Goal: Task Accomplishment & Management: Manage account settings

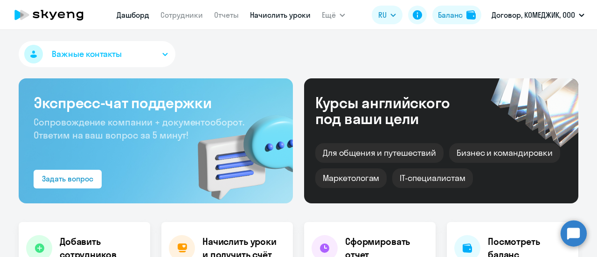
click at [273, 12] on link "Начислить уроки" at bounding box center [280, 14] width 61 height 9
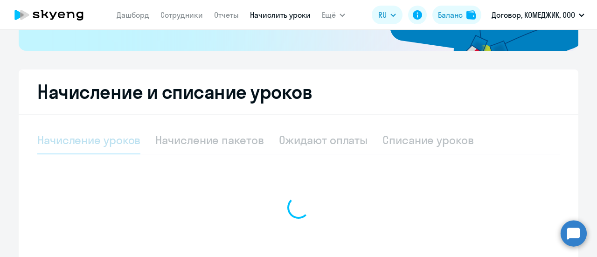
scroll to position [263, 0]
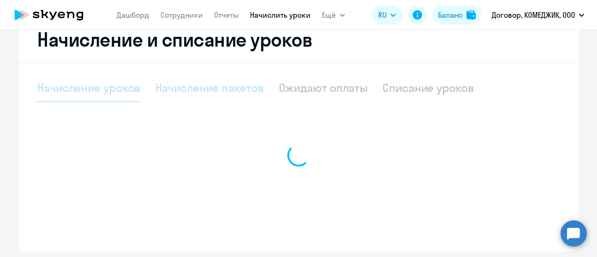
select select "10"
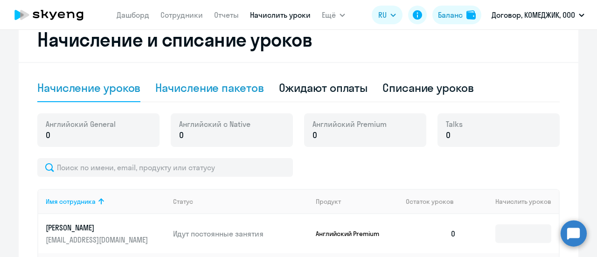
click at [212, 95] on div "Начисление пакетов" at bounding box center [209, 88] width 108 height 28
select select "10"
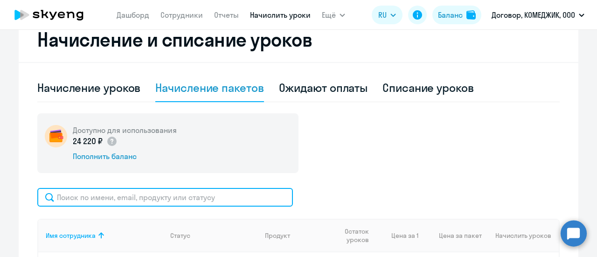
click at [124, 196] on input "text" at bounding box center [165, 197] width 256 height 19
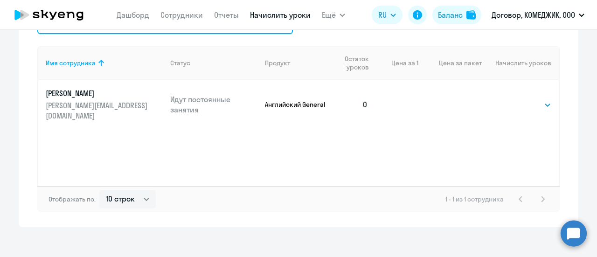
scroll to position [436, 0]
type input "деки"
click at [516, 99] on select "Выбрать 4 8 16 32 64 96 128" at bounding box center [532, 104] width 38 height 11
select select "16"
click at [513, 99] on select "Выбрать 4 8 16 32 64 96 128" at bounding box center [532, 104] width 38 height 11
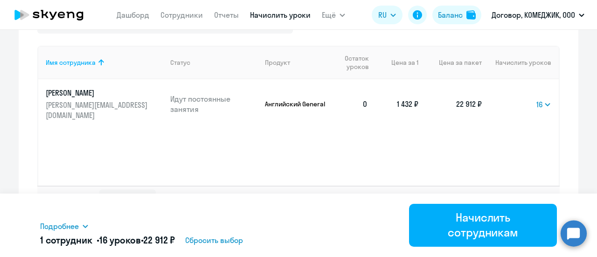
click at [290, 100] on p "Английский General" at bounding box center [296, 104] width 63 height 8
click at [69, 94] on p "Декина Александра" at bounding box center [98, 93] width 105 height 10
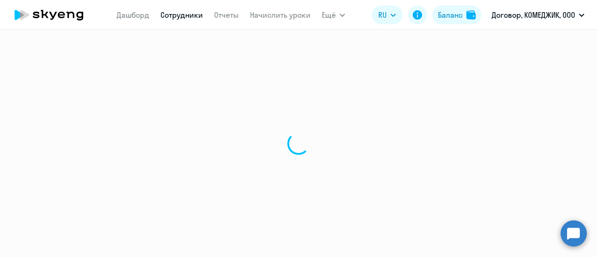
select select "english"
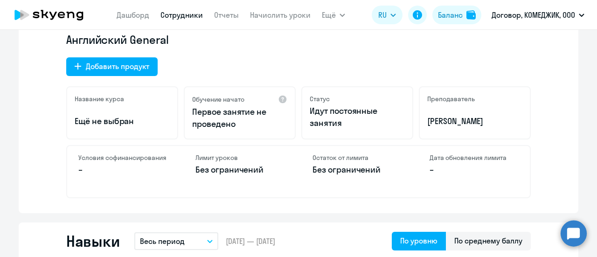
scroll to position [305, 0]
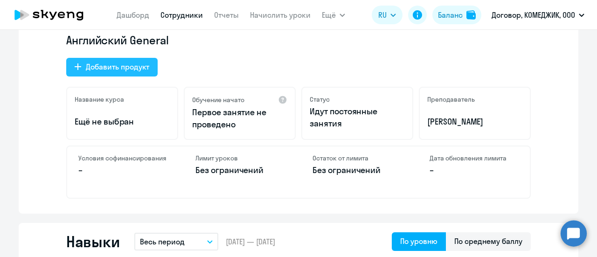
click at [115, 75] on button "Добавить продукт" at bounding box center [111, 67] width 91 height 19
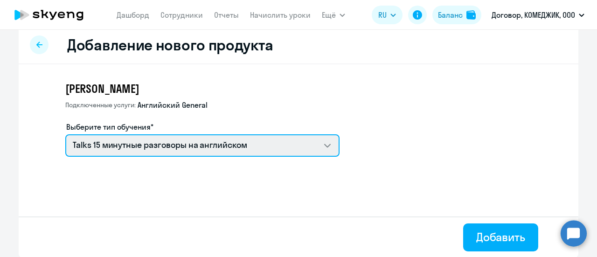
click at [139, 146] on select "Talks 15 минутные разговоры на английском Премиум английский с русскоговорящим …" at bounding box center [202, 145] width 274 height 22
select select "english_adult_not_native_speaker_premium"
click at [65, 134] on select "Talks 15 минутные разговоры на английском Премиум английский с русскоговорящим …" at bounding box center [202, 145] width 274 height 22
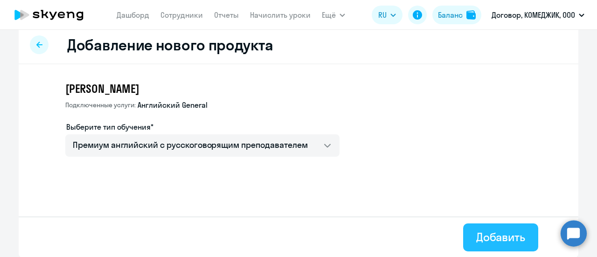
click at [502, 239] on div "Добавить" at bounding box center [500, 237] width 49 height 15
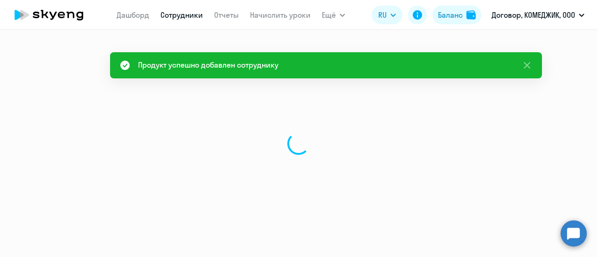
select select "english"
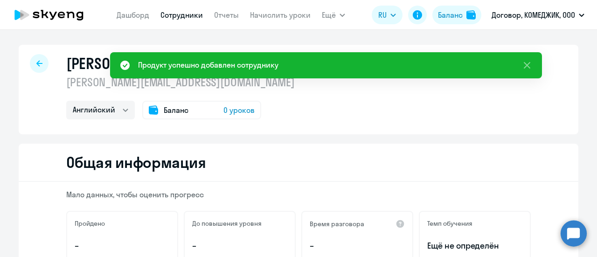
click at [36, 66] on icon at bounding box center [39, 63] width 6 height 7
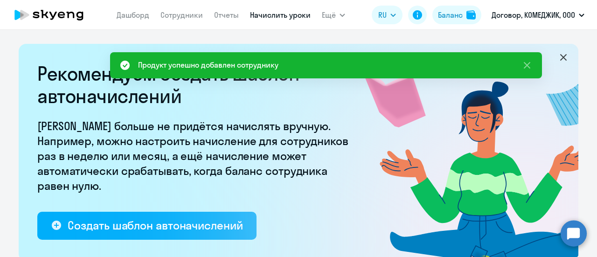
select select "10"
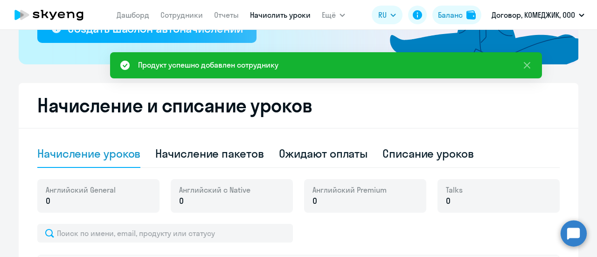
scroll to position [198, 0]
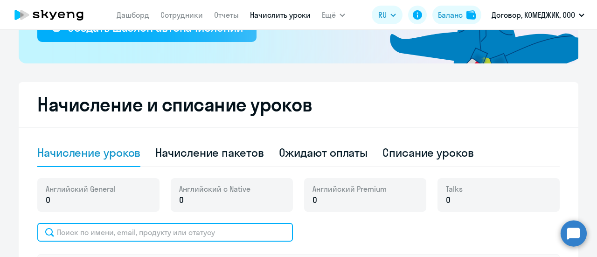
click at [117, 237] on input "text" at bounding box center [165, 232] width 256 height 19
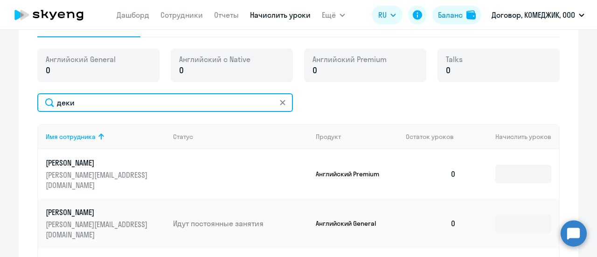
scroll to position [329, 0]
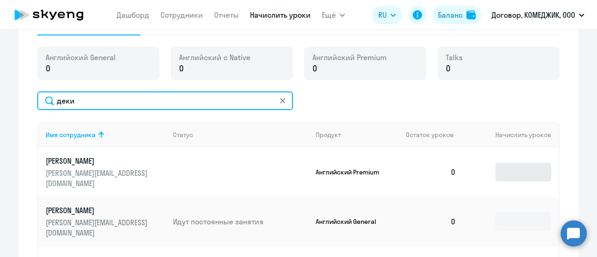
type input "деки"
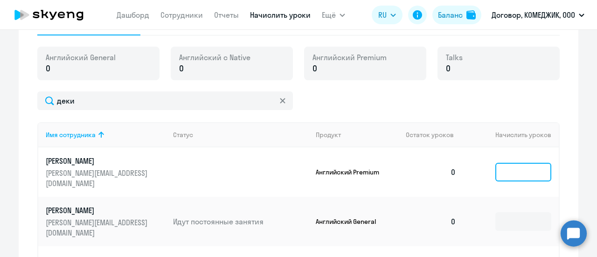
click at [516, 163] on input at bounding box center [523, 172] width 56 height 19
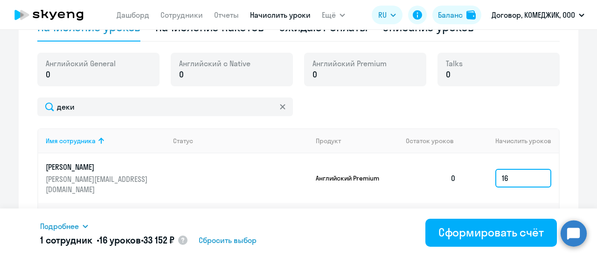
scroll to position [412, 0]
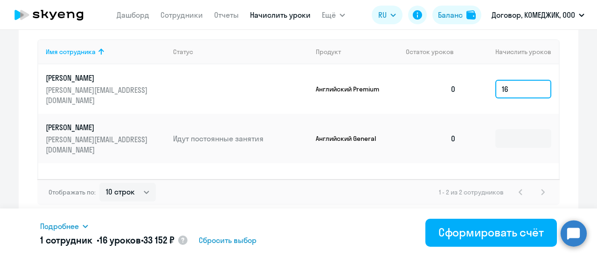
type input "16"
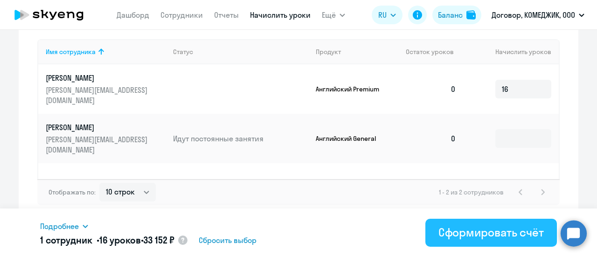
click at [494, 235] on div "Сформировать счёт" at bounding box center [491, 232] width 105 height 15
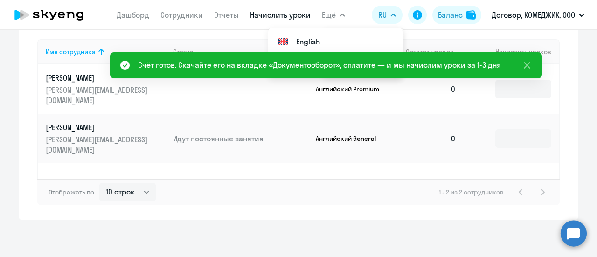
click at [322, 11] on span "Ещё" at bounding box center [329, 14] width 14 height 11
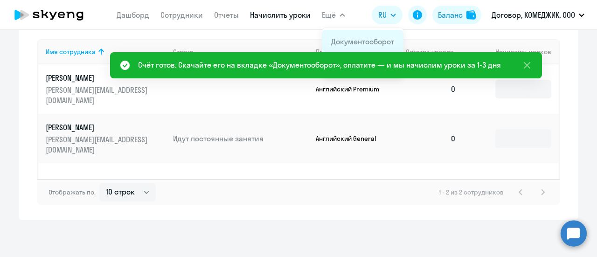
click at [350, 35] on li "Документооборот" at bounding box center [363, 41] width 82 height 23
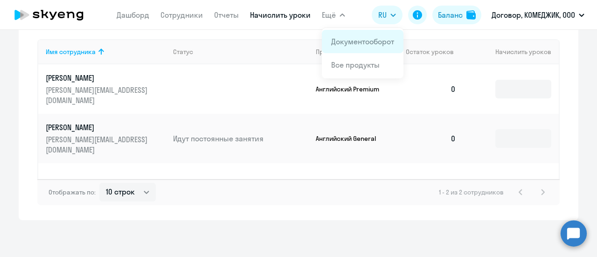
click at [353, 42] on link "Документооборот" at bounding box center [362, 41] width 63 height 9
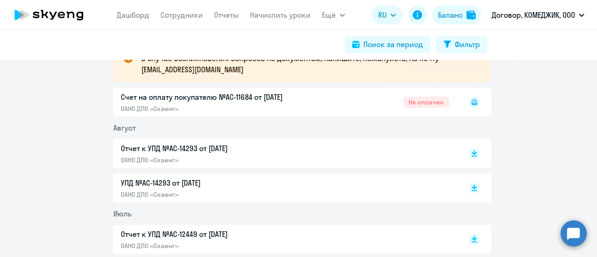
scroll to position [184, 0]
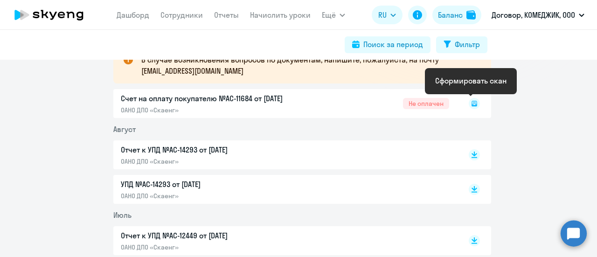
click at [469, 105] on rect at bounding box center [474, 103] width 11 height 11
click at [472, 105] on icon at bounding box center [475, 104] width 6 height 6
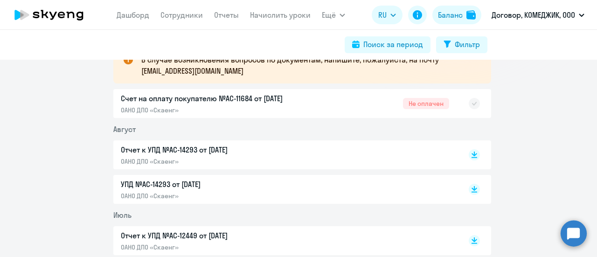
click at [377, 118] on div "Счет на оплату покупателю №AC-11684 от 23.09.2025 ОАНО ДПО «Скаенг» Не оплачен" at bounding box center [302, 103] width 378 height 29
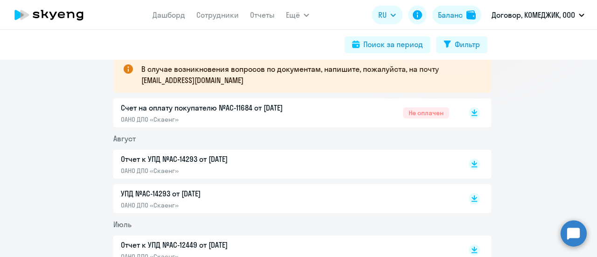
scroll to position [175, 0]
click at [472, 109] on icon at bounding box center [475, 110] width 6 height 5
